Goal: Information Seeking & Learning: Learn about a topic

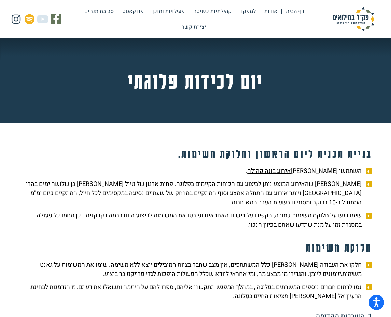
scroll to position [974, 0]
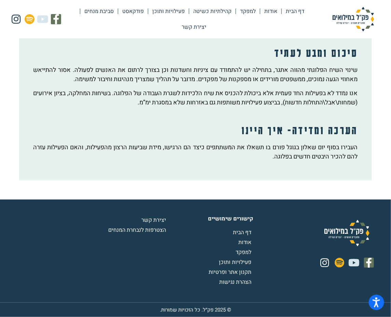
click at [283, 14] on link "דף הבית" at bounding box center [295, 11] width 27 height 16
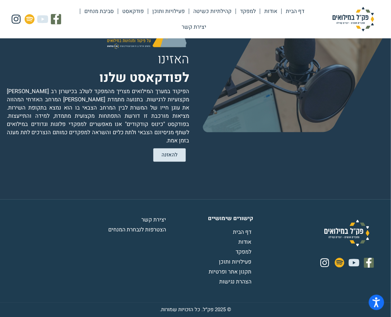
scroll to position [1435, 0]
click at [228, 257] on span "פעילויות ותוכן" at bounding box center [236, 261] width 34 height 8
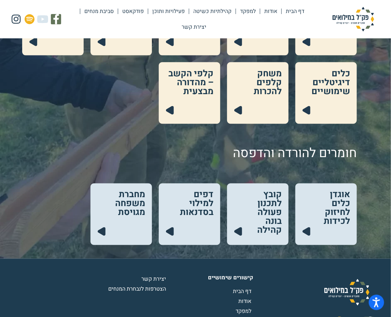
scroll to position [280, 0]
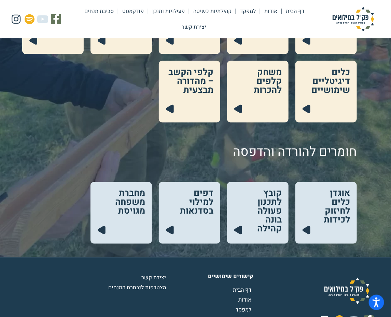
click at [186, 208] on link at bounding box center [190, 213] width 62 height 62
click at [331, 214] on link at bounding box center [327, 213] width 62 height 62
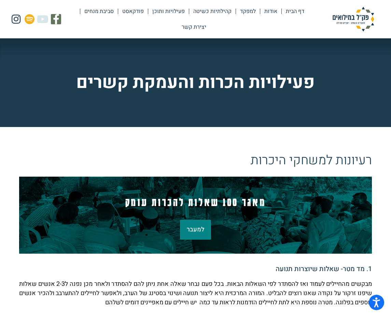
scroll to position [2051, 0]
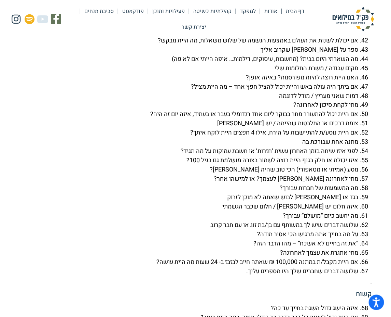
click at [236, 11] on link "למפקד" at bounding box center [248, 11] width 24 height 16
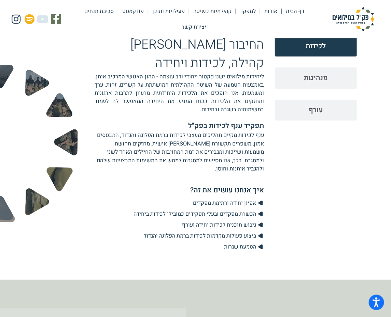
scroll to position [746, 0]
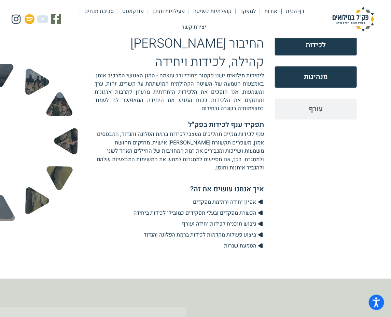
click at [306, 82] on span "מנהיגות" at bounding box center [316, 76] width 24 height 11
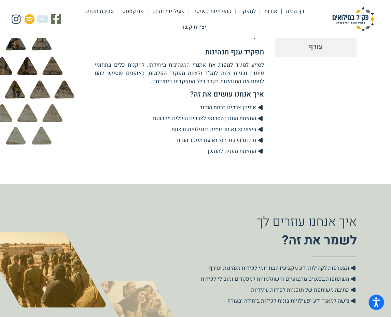
scroll to position [653, 0]
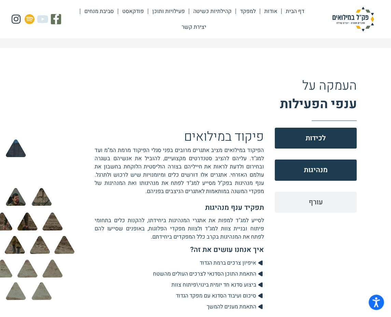
click at [326, 143] on span "לכידות" at bounding box center [316, 138] width 20 height 11
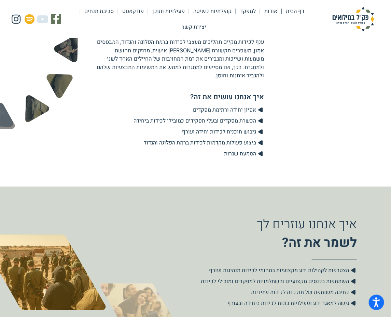
scroll to position [839, 0]
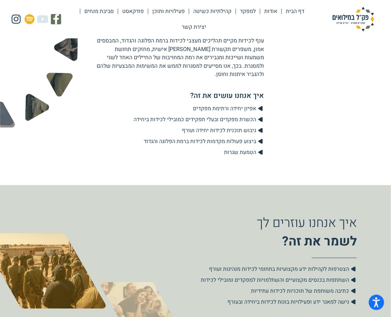
click at [291, 11] on link "דף הבית" at bounding box center [295, 11] width 27 height 16
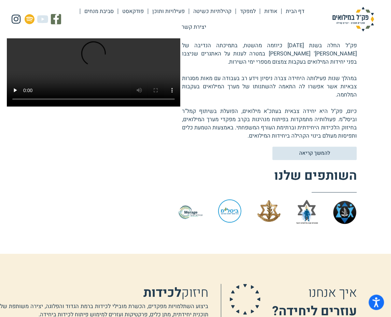
scroll to position [186, 0]
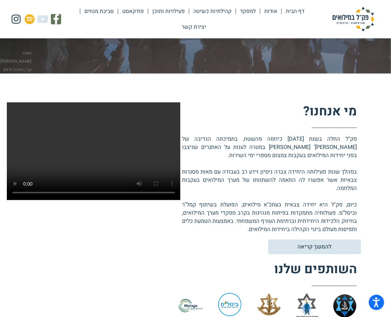
click at [329, 250] on span "להמשך קריאה" at bounding box center [315, 247] width 34 height 6
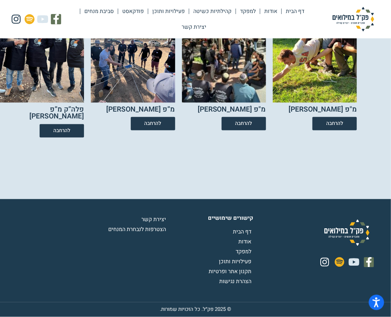
scroll to position [1212, 0]
click at [340, 127] on span "להרחבה" at bounding box center [335, 124] width 19 height 6
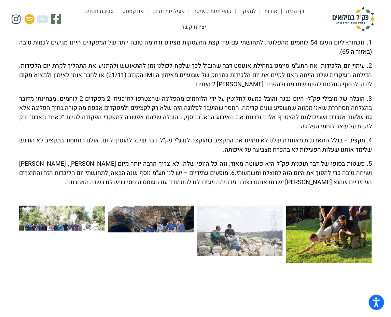
scroll to position [186, 0]
